Goal: Information Seeking & Learning: Find specific fact

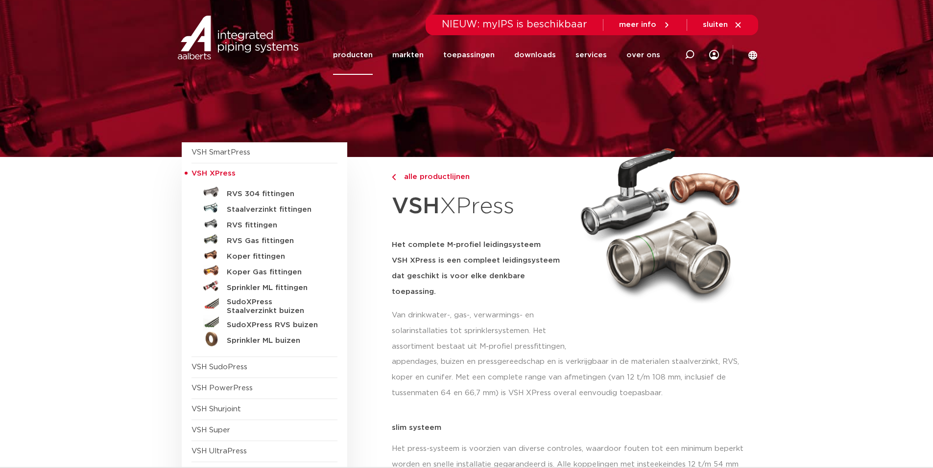
click at [370, 49] on link "producten" at bounding box center [353, 55] width 40 height 40
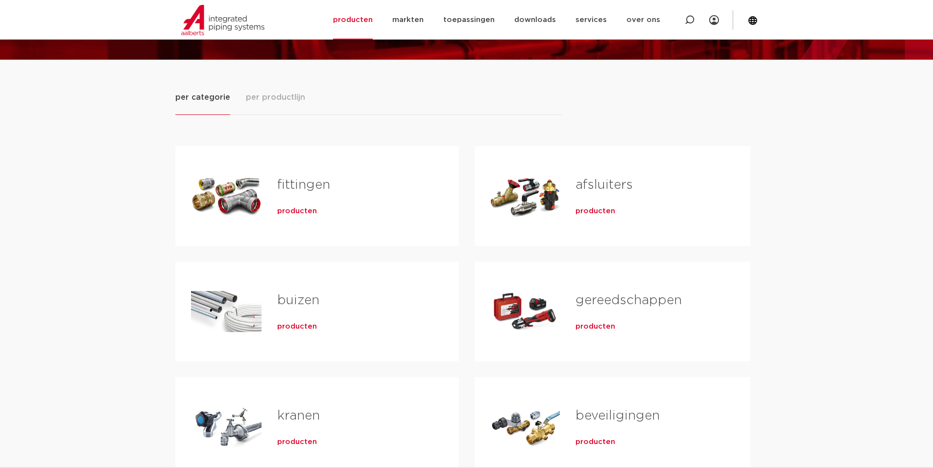
click at [285, 208] on span "producten" at bounding box center [297, 212] width 40 height 10
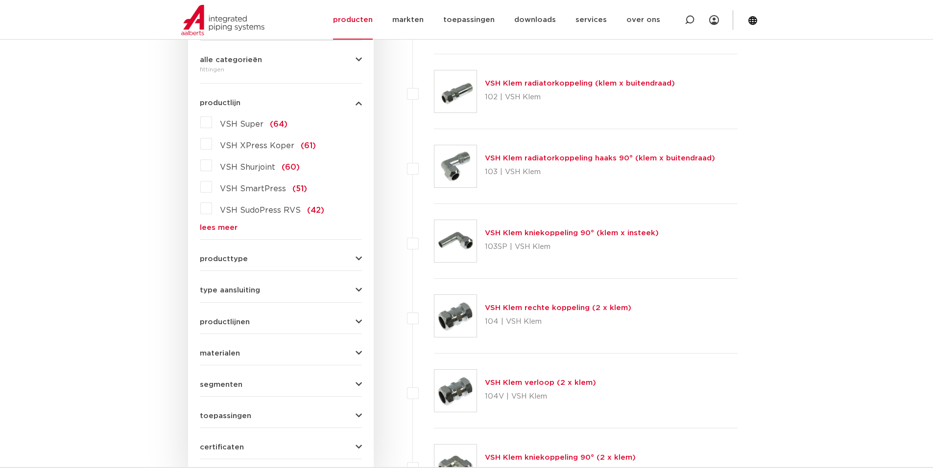
click at [223, 225] on link "lees meer" at bounding box center [281, 227] width 162 height 7
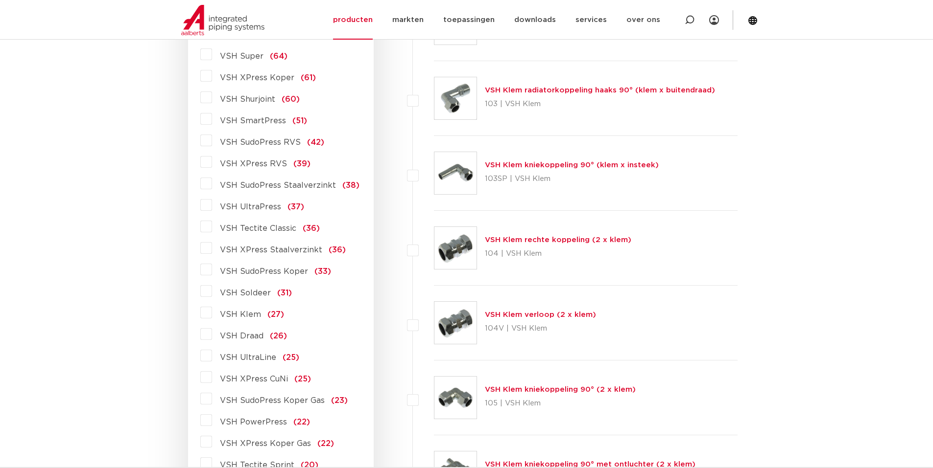
scroll to position [233, 0]
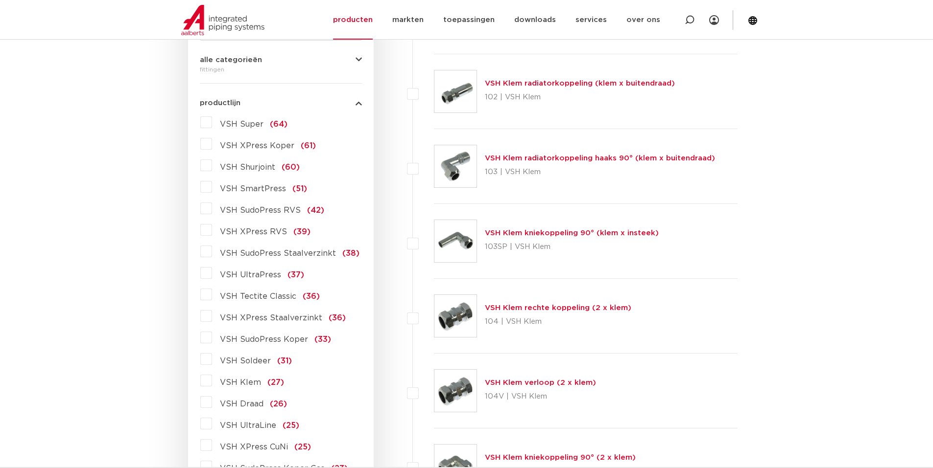
click at [212, 314] on label "VSH XPress Staalverzinkt (36)" at bounding box center [279, 316] width 134 height 16
click at [0, 0] on input "VSH XPress Staalverzinkt (36)" at bounding box center [0, 0] width 0 height 0
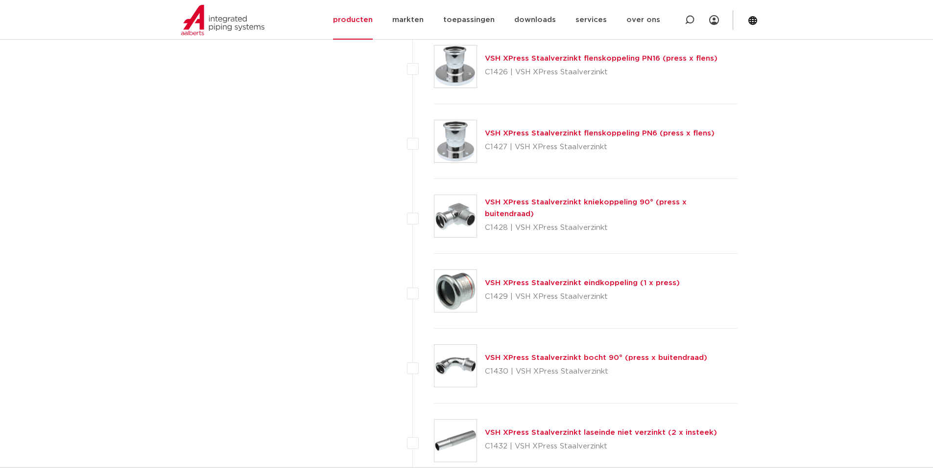
scroll to position [1456, 0]
click at [634, 282] on link "VSH XPress Staalverzinkt eindkoppeling (1 x press)" at bounding box center [582, 282] width 195 height 7
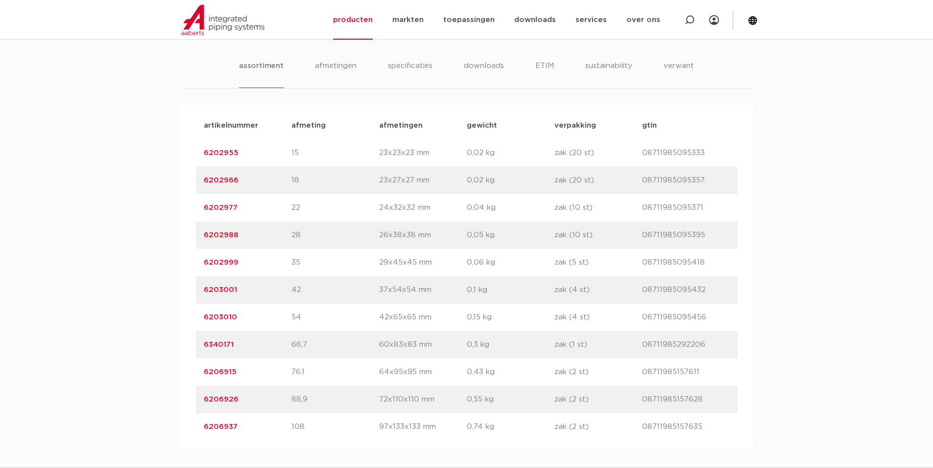
scroll to position [636, 0]
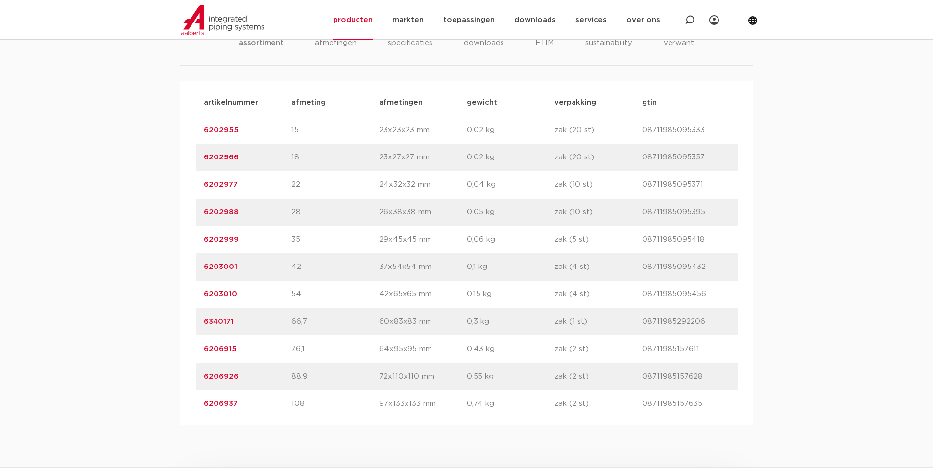
drag, startPoint x: 198, startPoint y: 238, endPoint x: 708, endPoint y: 234, distance: 509.6
click at [708, 234] on div "artikelnummer 6202999 afmeting 35 [GEOGRAPHIC_DATA] 29x45x45 mm gewicht 0,06 kg…" at bounding box center [466, 239] width 541 height 27
copy div "6202999 afmeting 35 afmetingen 29x45x45 mm gewicht 0,06 kg verpakking zak (5 st…"
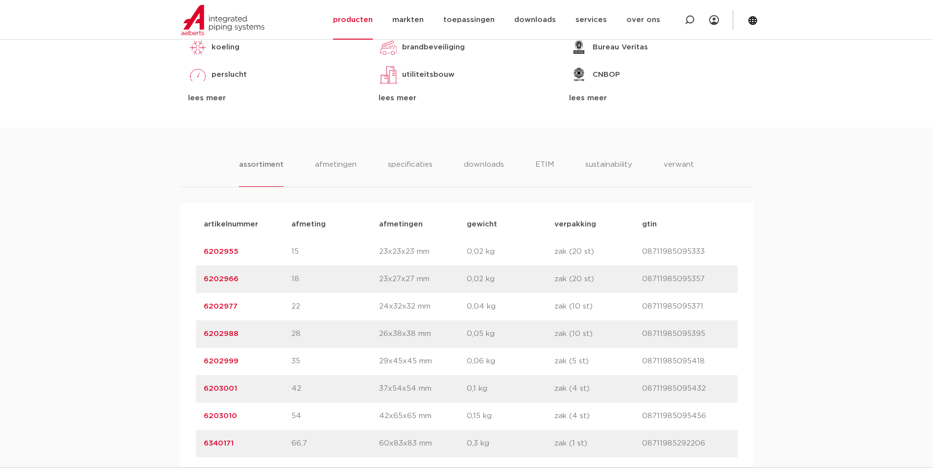
scroll to position [685, 0]
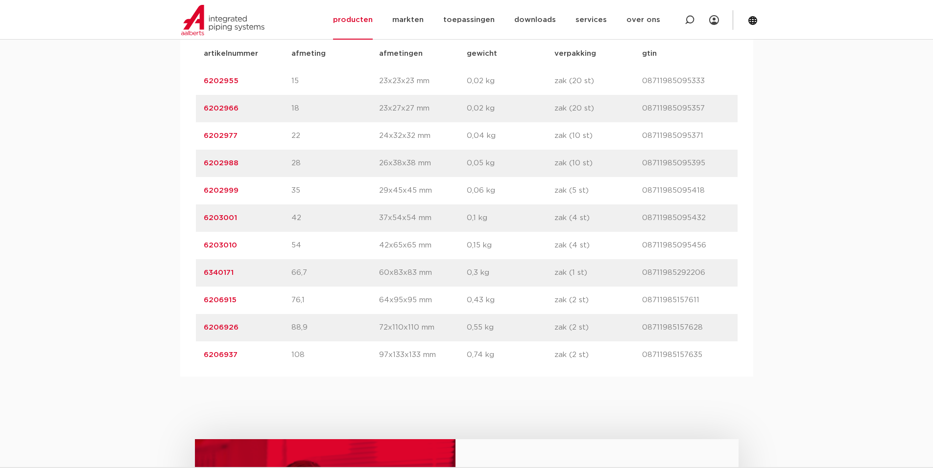
drag, startPoint x: 200, startPoint y: 243, endPoint x: 714, endPoint y: 234, distance: 514.1
click at [714, 234] on div "artikelnummer 6203010 afmeting 54 [GEOGRAPHIC_DATA] 42x65x65 mm gewicht 0,15 kg…" at bounding box center [466, 245] width 541 height 27
copy div "6203010 afmeting 54 afmetingen 42x65x65 mm gewicht 0,15 kg verpakking zak (4 st…"
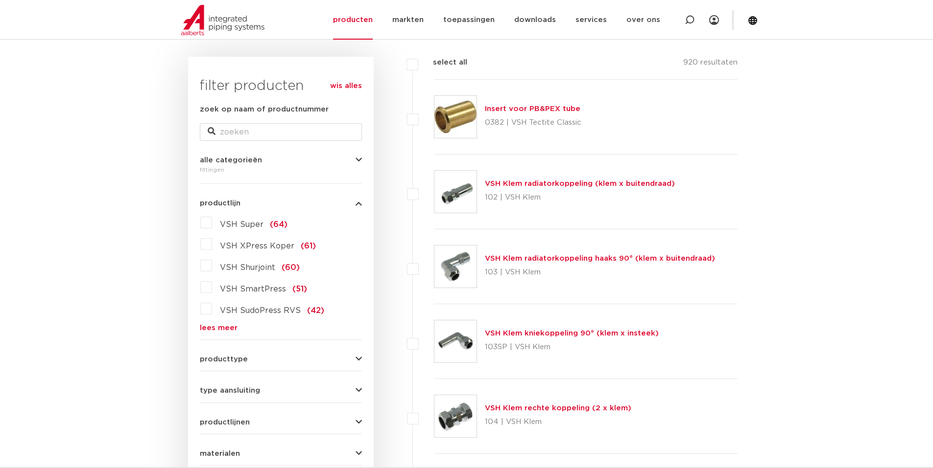
scroll to position [147, 0]
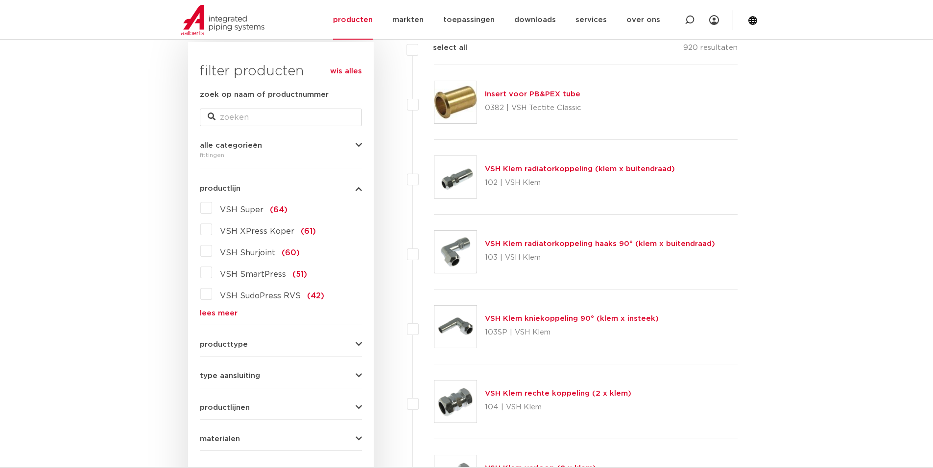
click at [209, 311] on link "lees meer" at bounding box center [281, 313] width 162 height 7
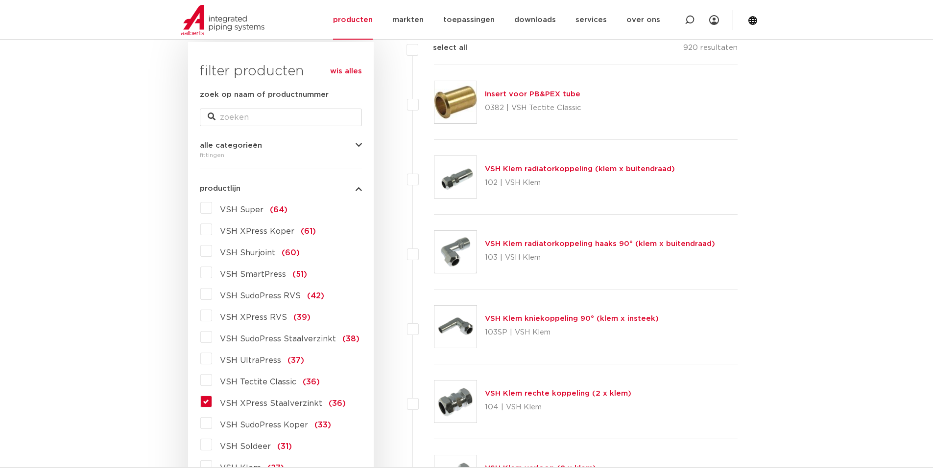
click at [212, 314] on label "VSH XPress RVS (39)" at bounding box center [261, 316] width 98 height 16
click at [0, 0] on input "VSH XPress RVS (39)" at bounding box center [0, 0] width 0 height 0
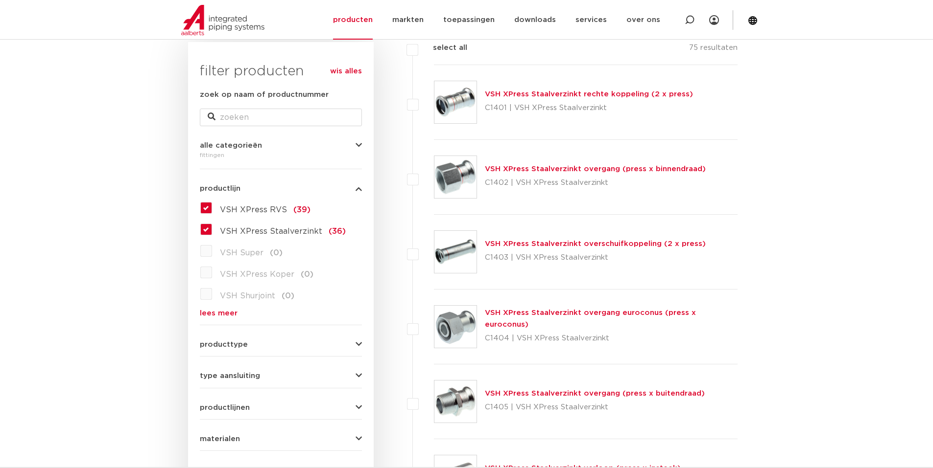
click at [212, 232] on label "VSH XPress Staalverzinkt (36)" at bounding box center [279, 230] width 134 height 16
click at [0, 0] on input "VSH XPress Staalverzinkt (36)" at bounding box center [0, 0] width 0 height 0
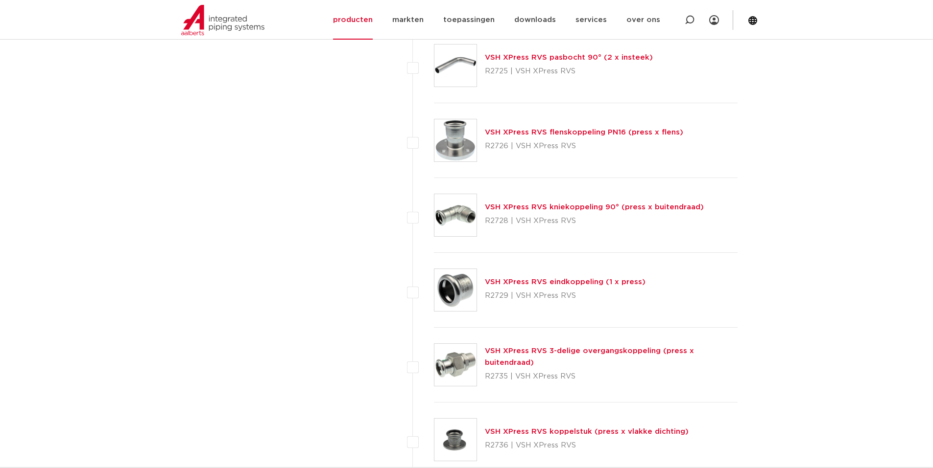
scroll to position [1762, 0]
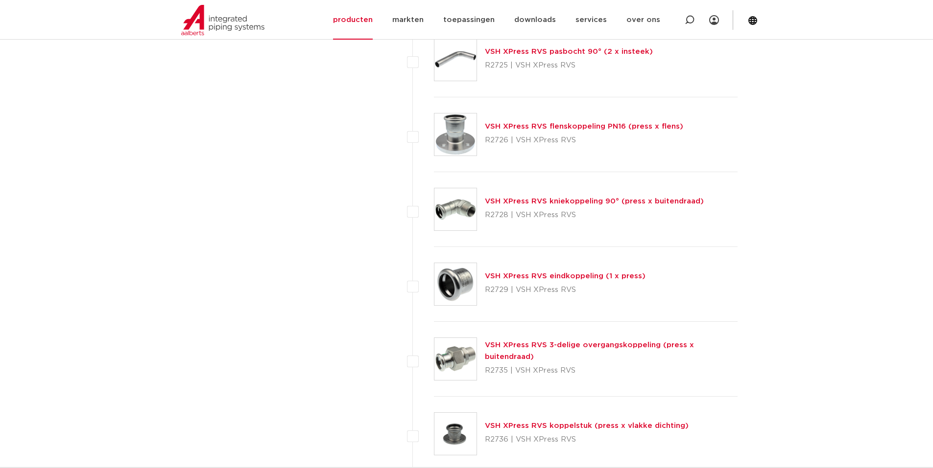
click at [551, 276] on link "VSH XPress RVS eindkoppeling (1 x press)" at bounding box center [565, 276] width 161 height 7
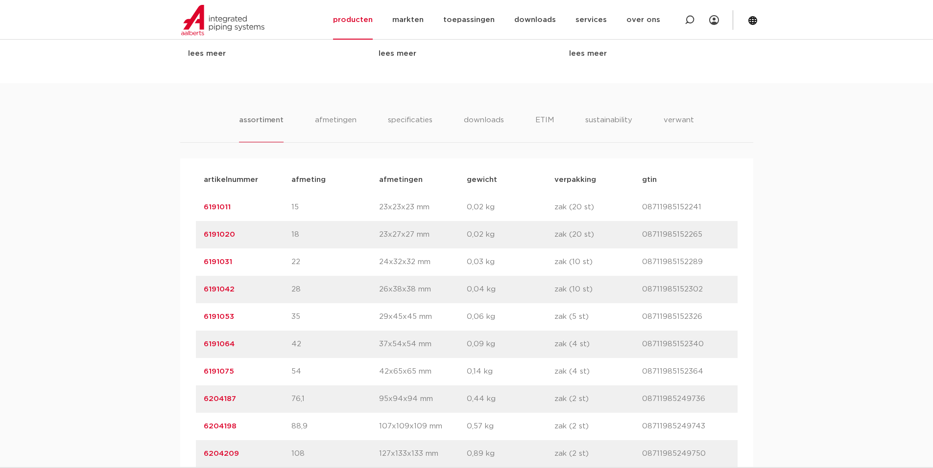
scroll to position [538, 0]
drag, startPoint x: 196, startPoint y: 230, endPoint x: 711, endPoint y: 231, distance: 515.0
click at [711, 231] on div "artikelnummer 6191020 afmeting 18 afmetingen 23x27x27 mm gewicht 0,02 kg verpak…" at bounding box center [466, 231] width 541 height 27
copy div "6191020 afmeting 18 afmetingen 23x27x27 mm gewicht 0,02 kg verpakking zak (20 s…"
drag, startPoint x: 193, startPoint y: 284, endPoint x: 773, endPoint y: 279, distance: 580.1
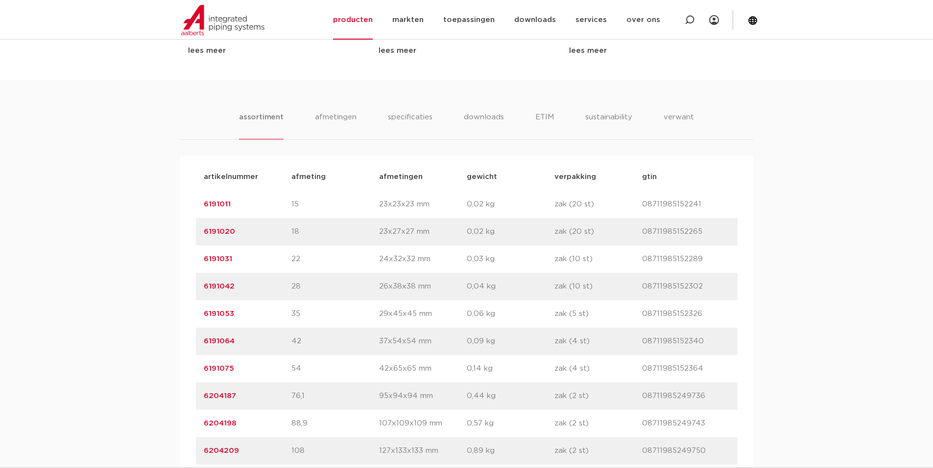
click at [773, 279] on div "assortiment afmetingen specificaties downloads ETIM sustainability verwant asso…" at bounding box center [466, 276] width 933 height 393
copy div "6191042 afmeting 28 afmetingen 26x38x38 mm gewicht 0,04 kg verpakking zak (10 s…"
drag, startPoint x: 201, startPoint y: 341, endPoint x: 715, endPoint y: 344, distance: 513.5
click at [715, 344] on div "artikelnummer 6191064 afmeting 42 afmetingen 37x54x54 mm gewicht 0,09 kg verpak…" at bounding box center [466, 341] width 541 height 27
copy div "6191064 afmeting 42 afmetingen 37x54x54 mm gewicht 0,09 kg verpakking zak (4 st…"
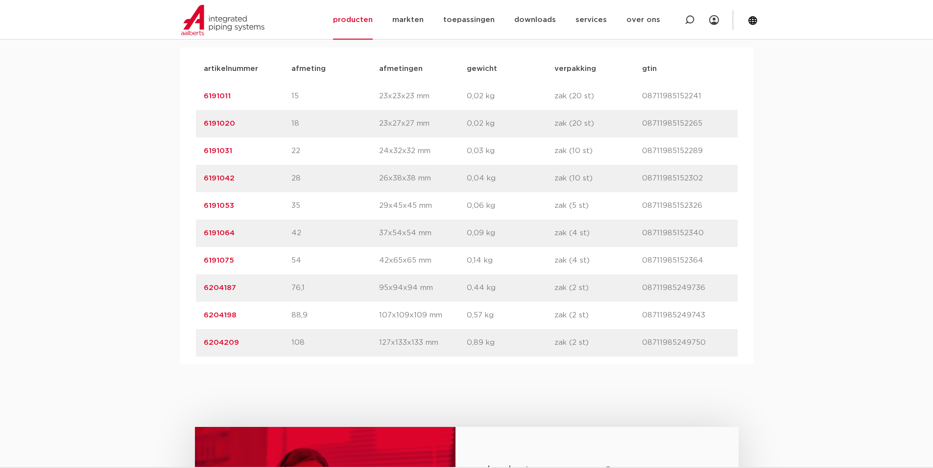
scroll to position [734, 0]
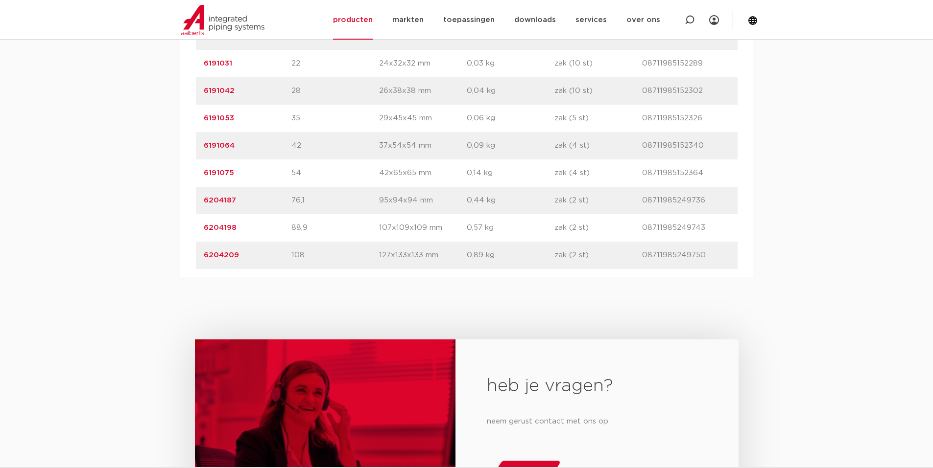
drag, startPoint x: 198, startPoint y: 257, endPoint x: 710, endPoint y: 264, distance: 511.6
click at [711, 264] on div "artikelnummer 6204209 afmeting 108 afmetingen 127x133x133 mm gewicht 0,89 kg ve…" at bounding box center [466, 255] width 541 height 27
copy div "6204209 afmeting 108 afmetingen 127x133x133 mm gewicht 0,89 kg verpakking zak (…"
click at [793, 254] on div "assortiment afmetingen specificaties downloads ETIM sustainability verwant asso…" at bounding box center [466, 80] width 933 height 393
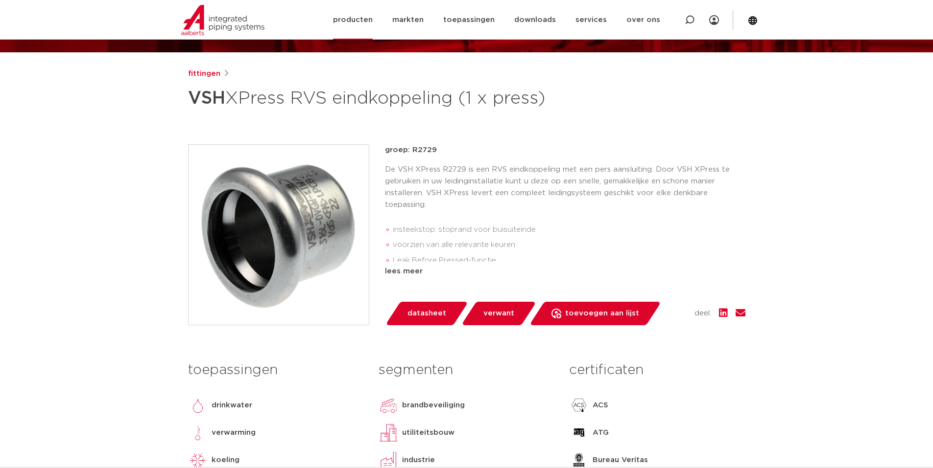
scroll to position [98, 0]
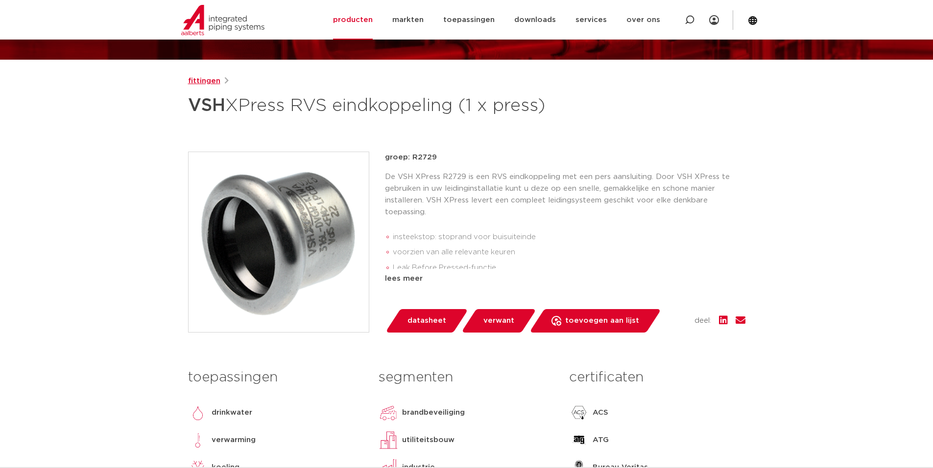
click at [216, 82] on link "fittingen" at bounding box center [204, 81] width 32 height 12
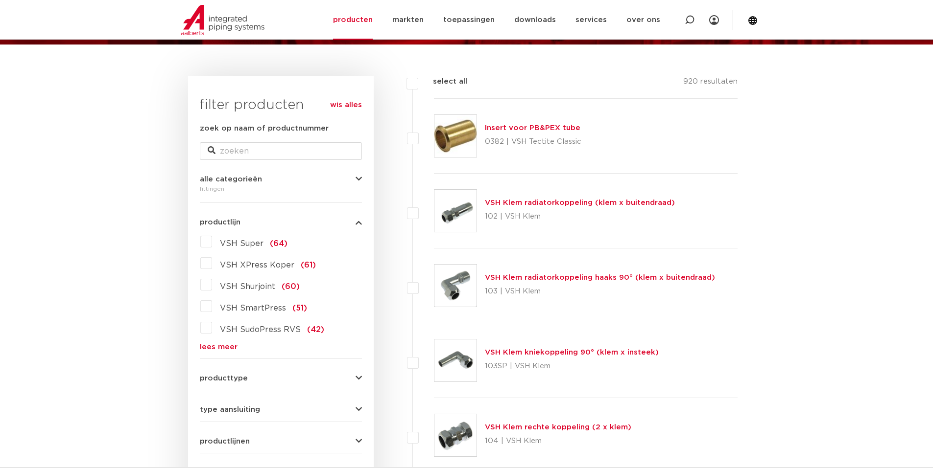
scroll to position [95, 0]
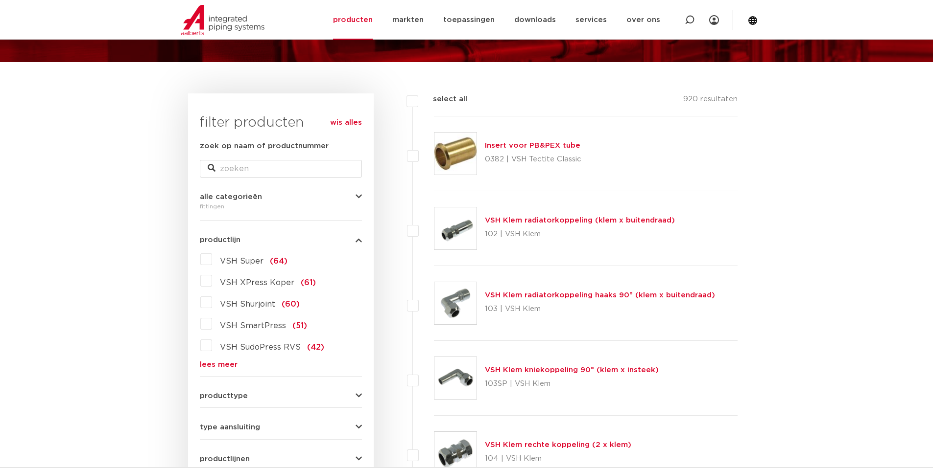
click at [225, 363] on link "lees meer" at bounding box center [281, 364] width 162 height 7
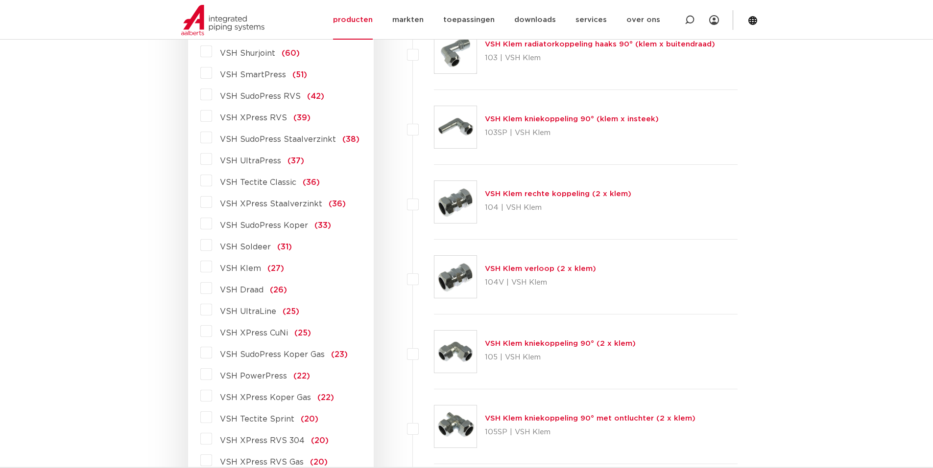
scroll to position [340, 0]
